Goal: Information Seeking & Learning: Learn about a topic

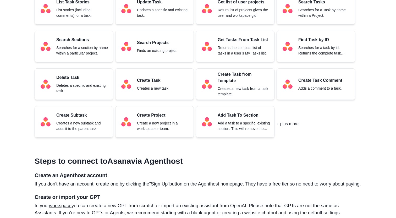
scroll to position [300, 0]
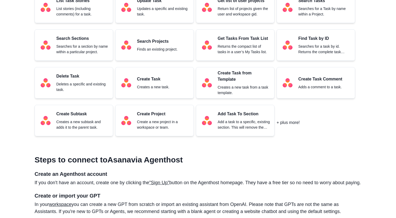
click at [291, 124] on p "+ plus more!" at bounding box center [288, 122] width 23 height 6
drag, startPoint x: 313, startPoint y: 126, endPoint x: 181, endPoint y: 90, distance: 137.3
click at [181, 90] on div "List Task Stories List stories (including comments) for a task. Update Task Upd…" at bounding box center [198, 66] width 327 height 149
click at [181, 90] on div "Create Task Creates a new task." at bounding box center [154, 82] width 79 height 31
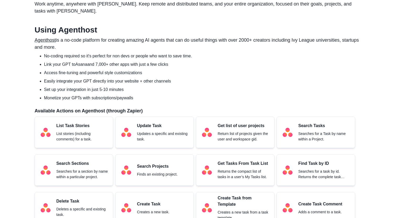
scroll to position [176, 0]
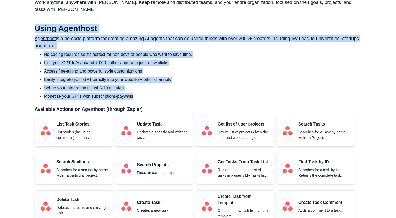
drag, startPoint x: 113, startPoint y: 74, endPoint x: 52, endPoint y: 19, distance: 82.5
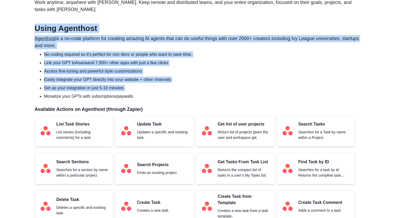
drag, startPoint x: 52, startPoint y: 19, endPoint x: 103, endPoint y: 93, distance: 89.7
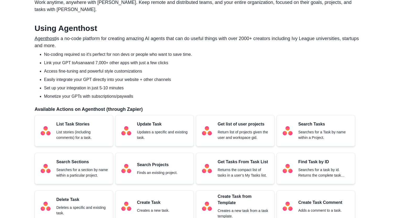
click at [198, 94] on li "Monetize your GPTs with subscriptions/paywalls" at bounding box center [203, 96] width 318 height 6
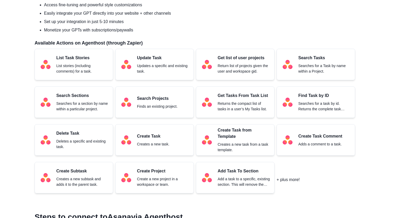
scroll to position [243, 0]
